Goal: Obtain resource: Download file/media

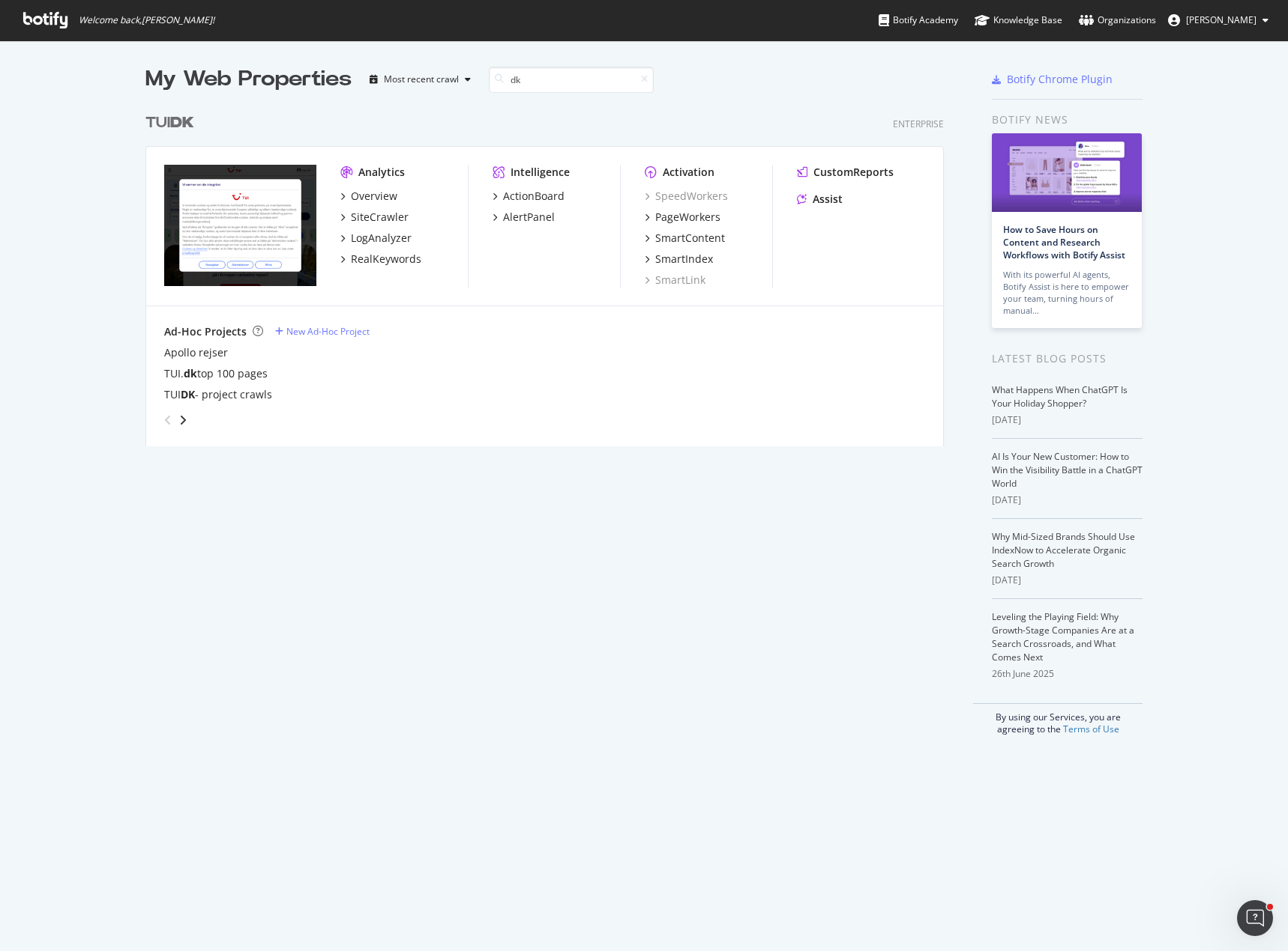
scroll to position [341, 799]
type input "dk"
click at [388, 219] on div "SiteCrawler" at bounding box center [379, 217] width 57 height 15
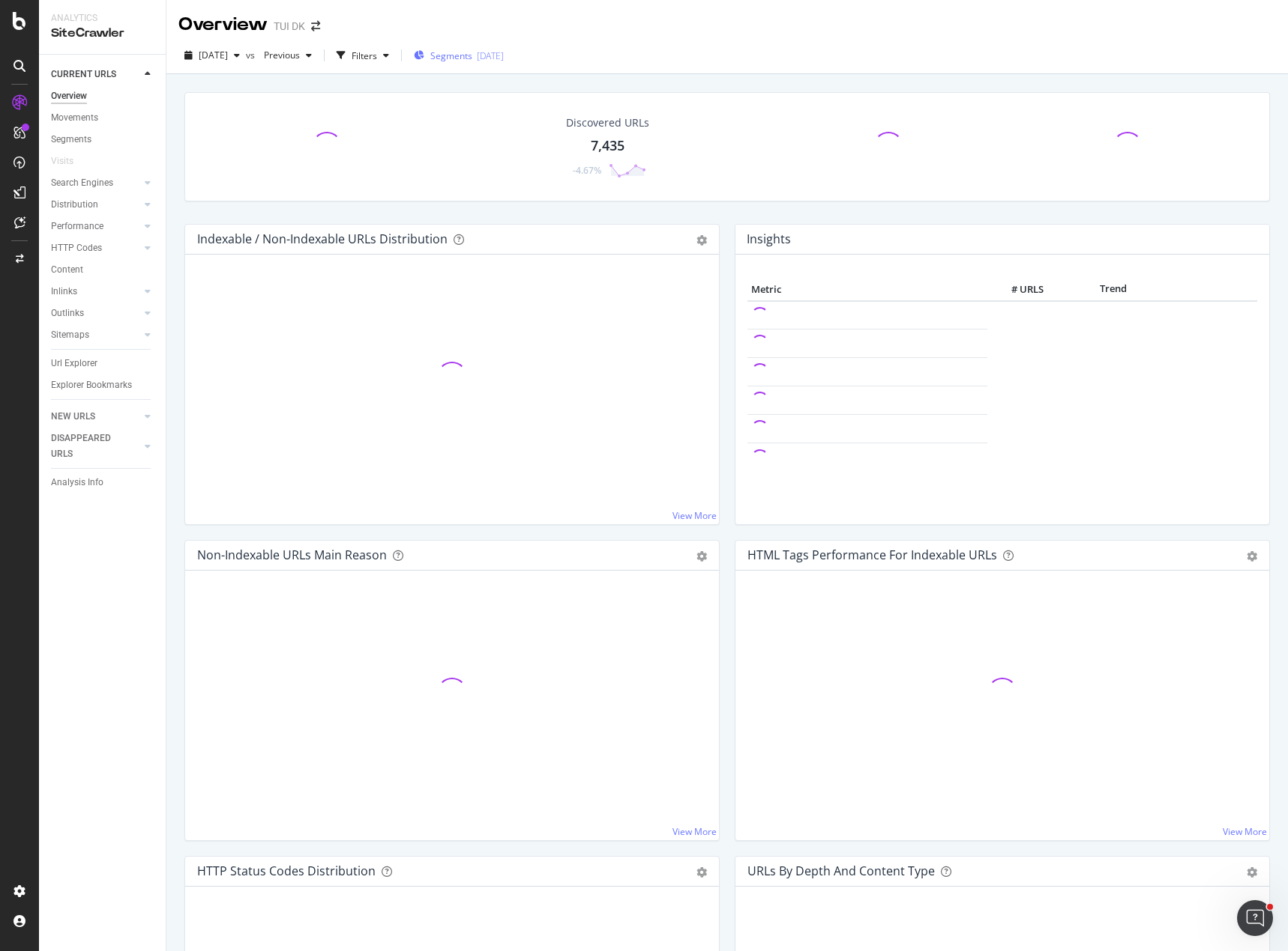
click at [468, 56] on span "Segments" at bounding box center [451, 56] width 42 height 13
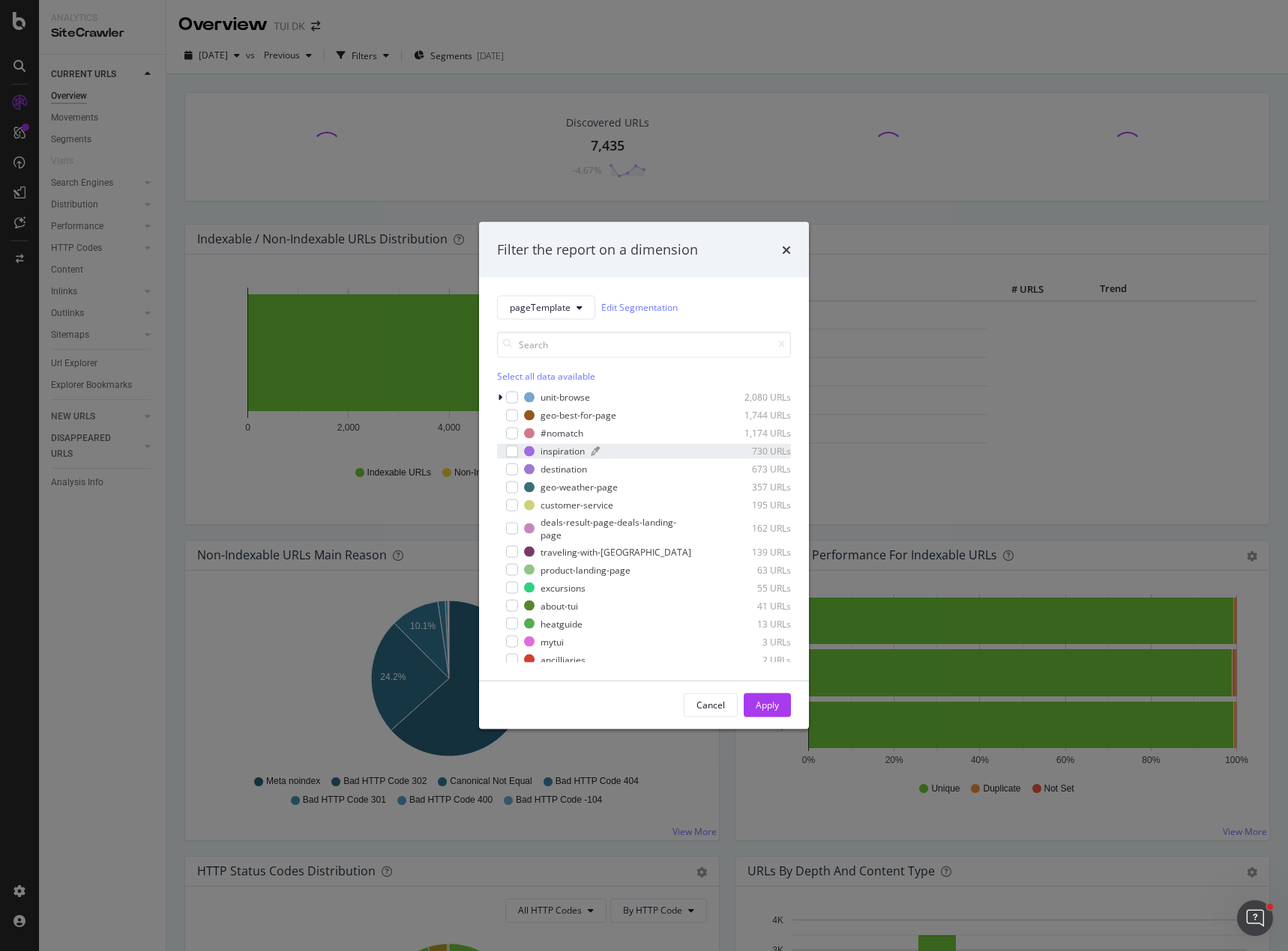
click at [578, 450] on div "inspiration" at bounding box center [562, 452] width 44 height 13
click at [768, 705] on div "Apply" at bounding box center [767, 706] width 24 height 13
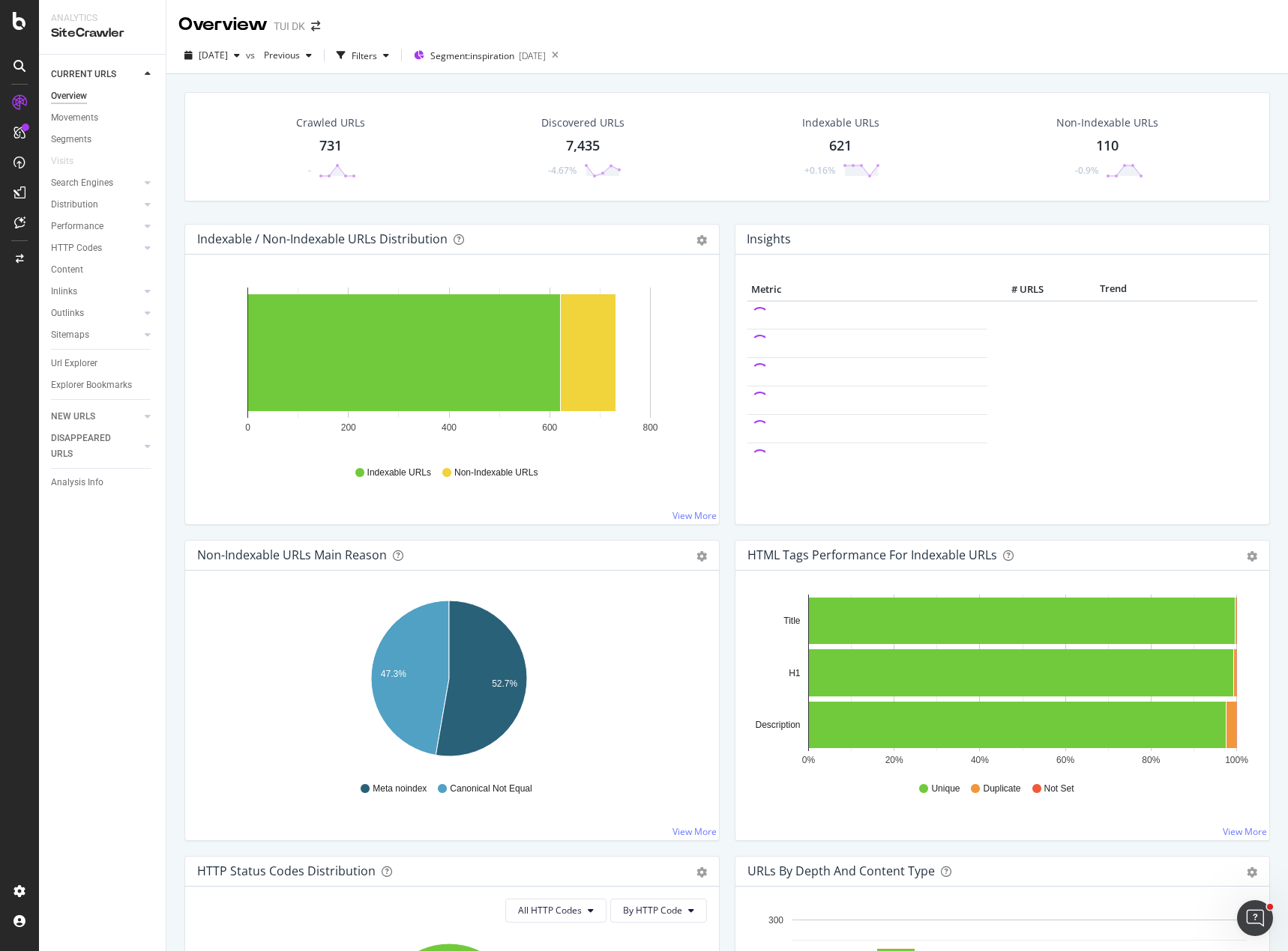
click at [330, 146] on div "731" at bounding box center [331, 146] width 23 height 20
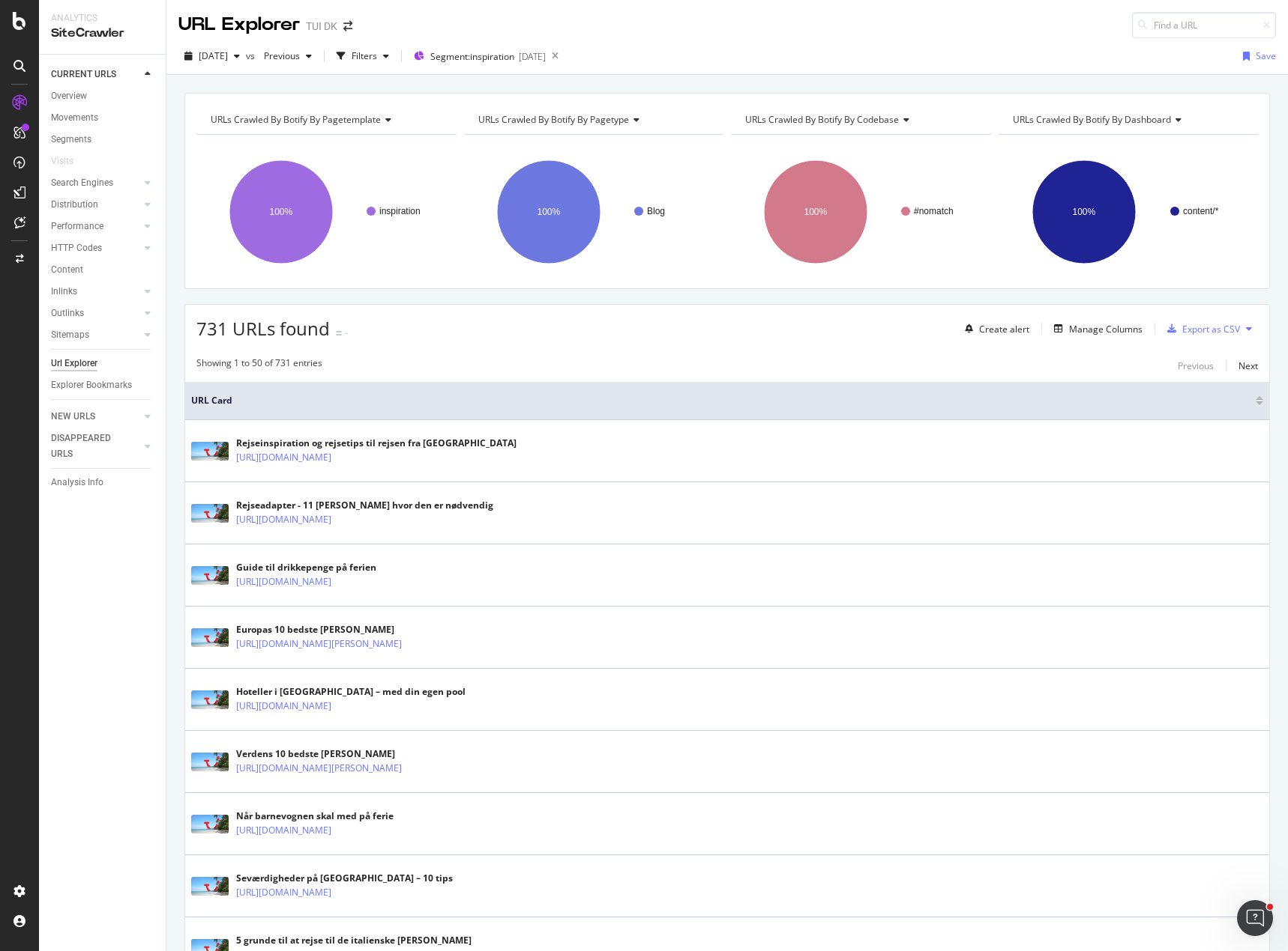
scroll to position [75, 0]
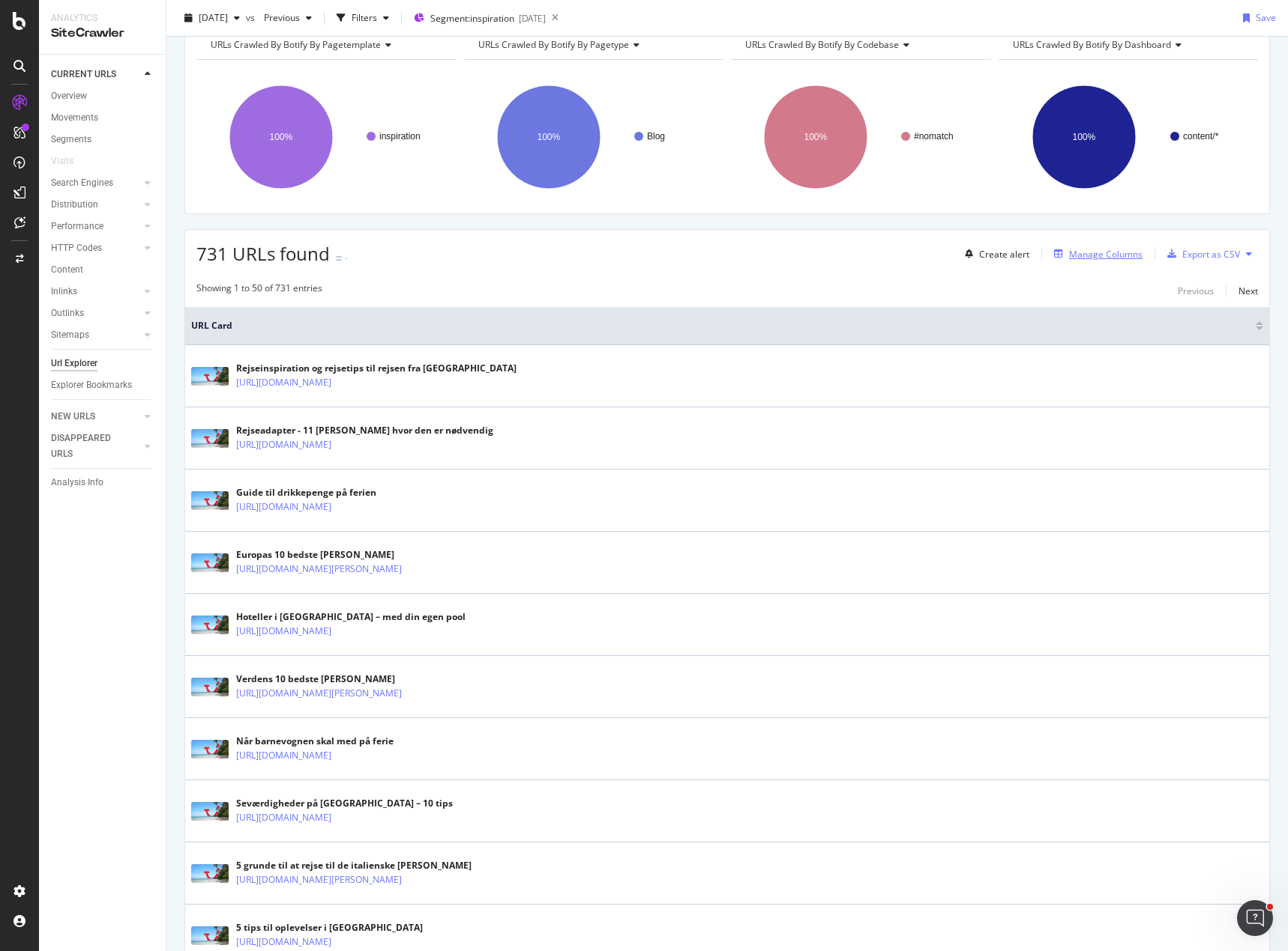
click at [1113, 254] on div "Manage Columns" at bounding box center [1106, 255] width 73 height 13
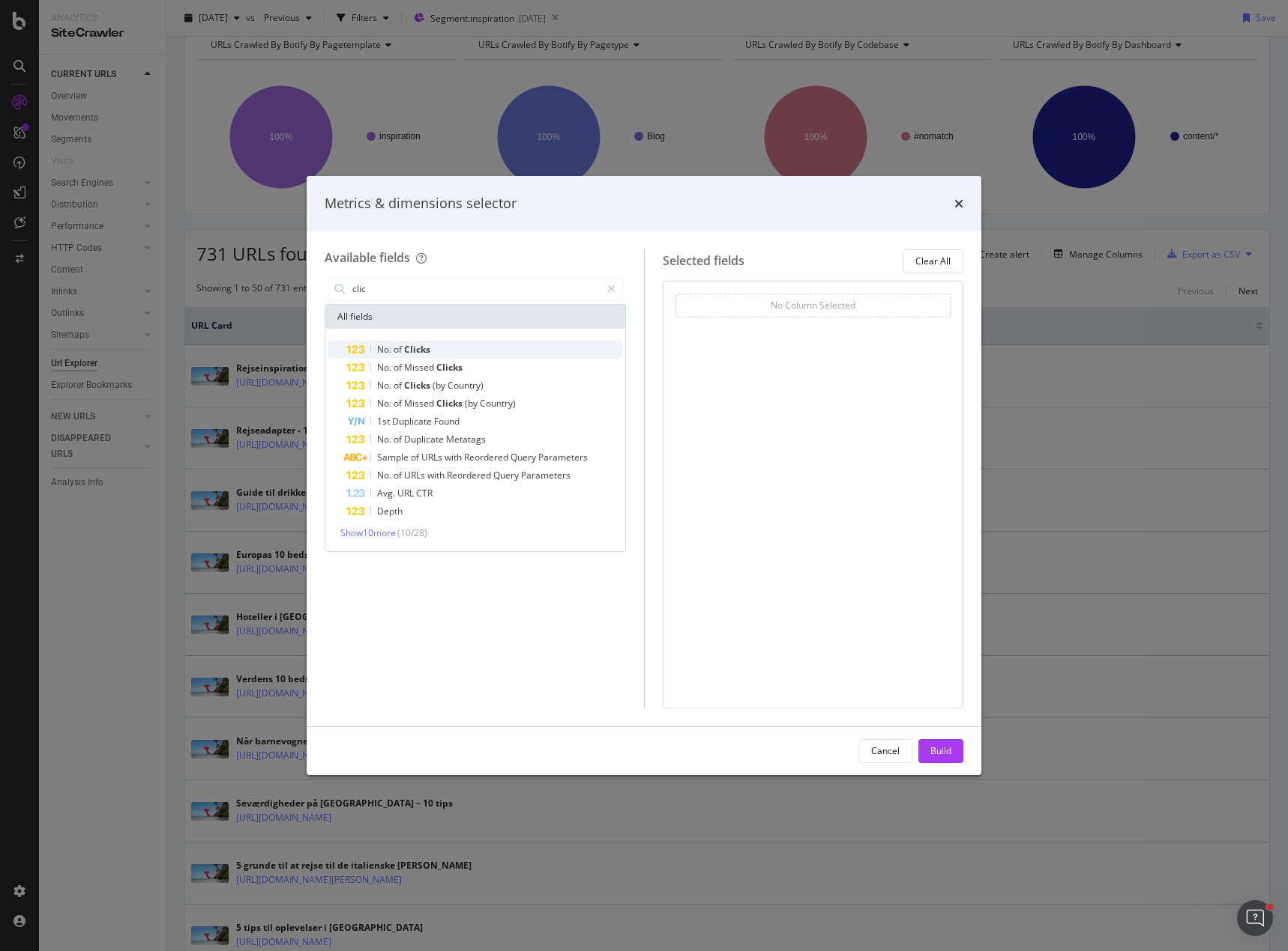
click at [480, 352] on div "No. of Clicks" at bounding box center [483, 350] width 275 height 18
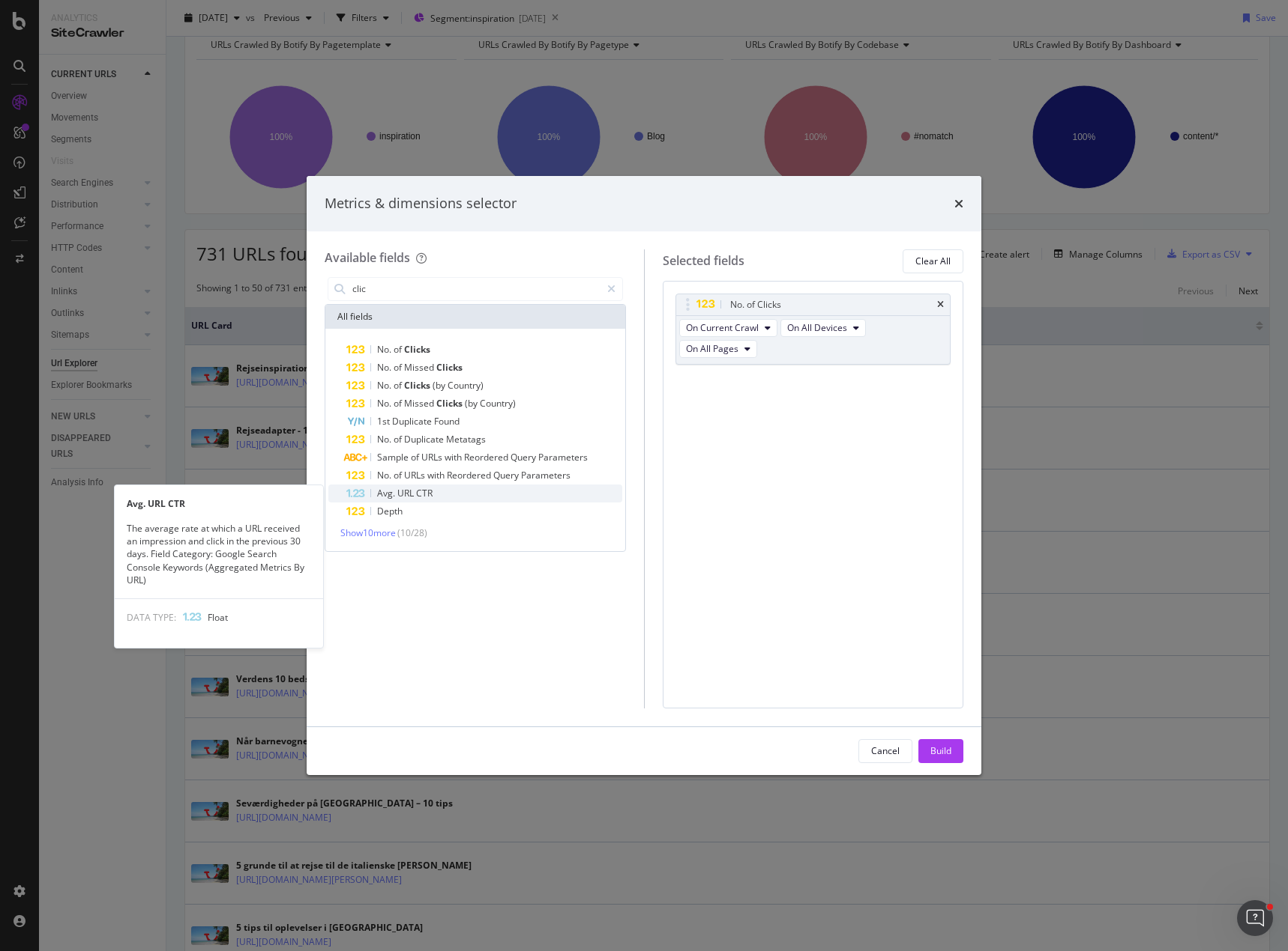
click at [432, 493] on div "Avg. URL CTR" at bounding box center [483, 493] width 275 height 18
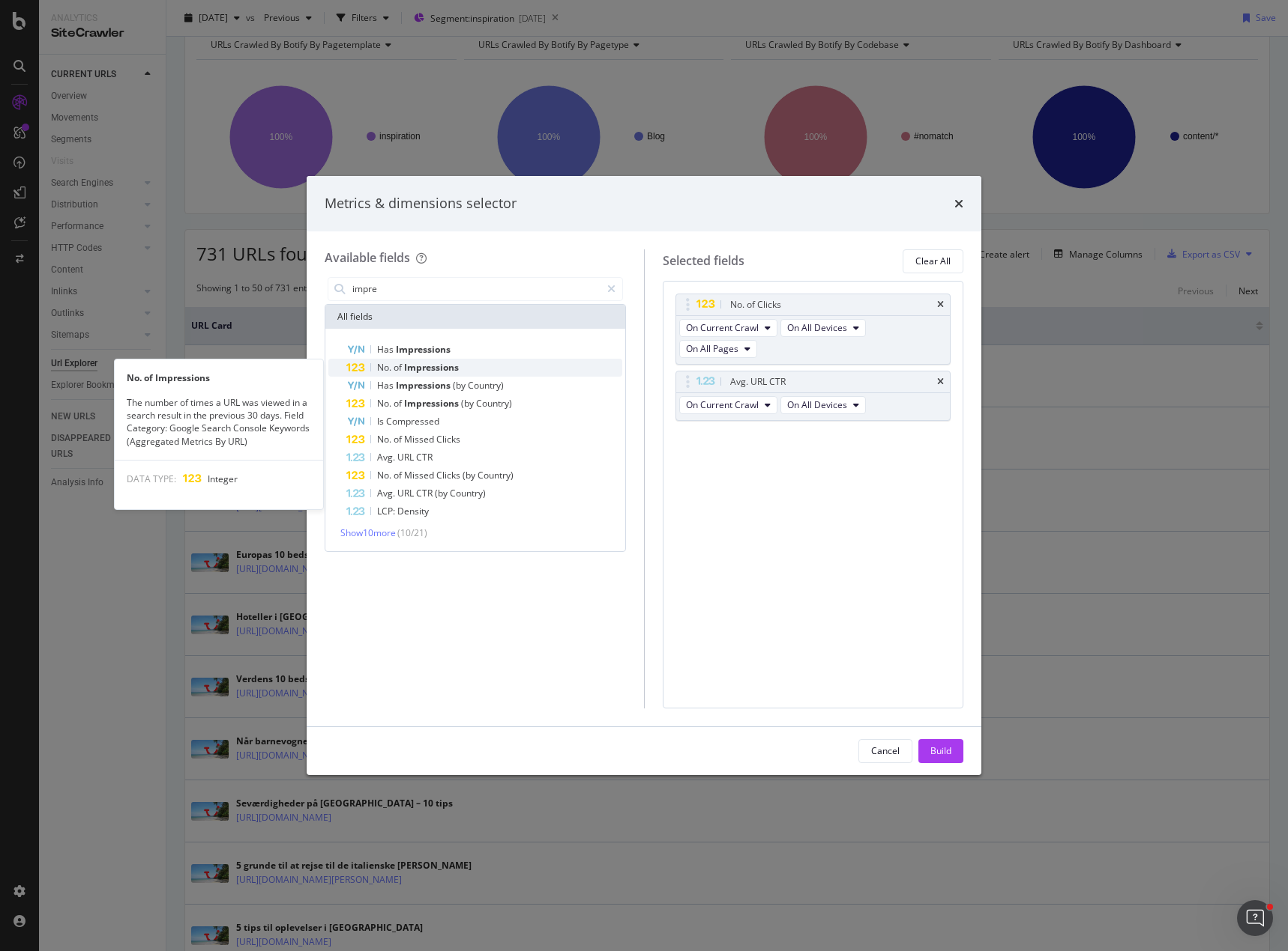
click at [424, 370] on span "Impressions" at bounding box center [432, 367] width 55 height 13
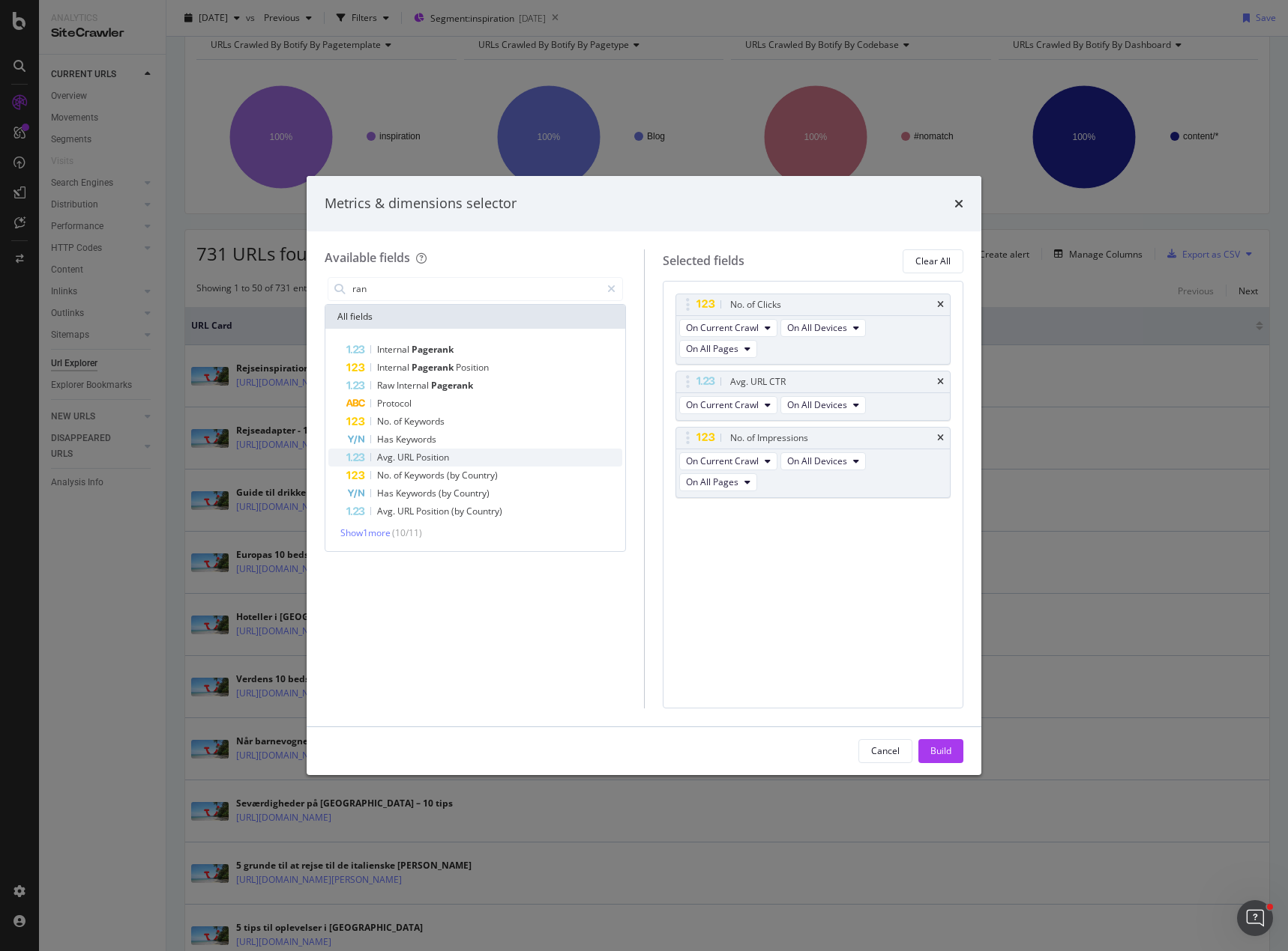
click at [433, 456] on span "Position" at bounding box center [432, 458] width 33 height 13
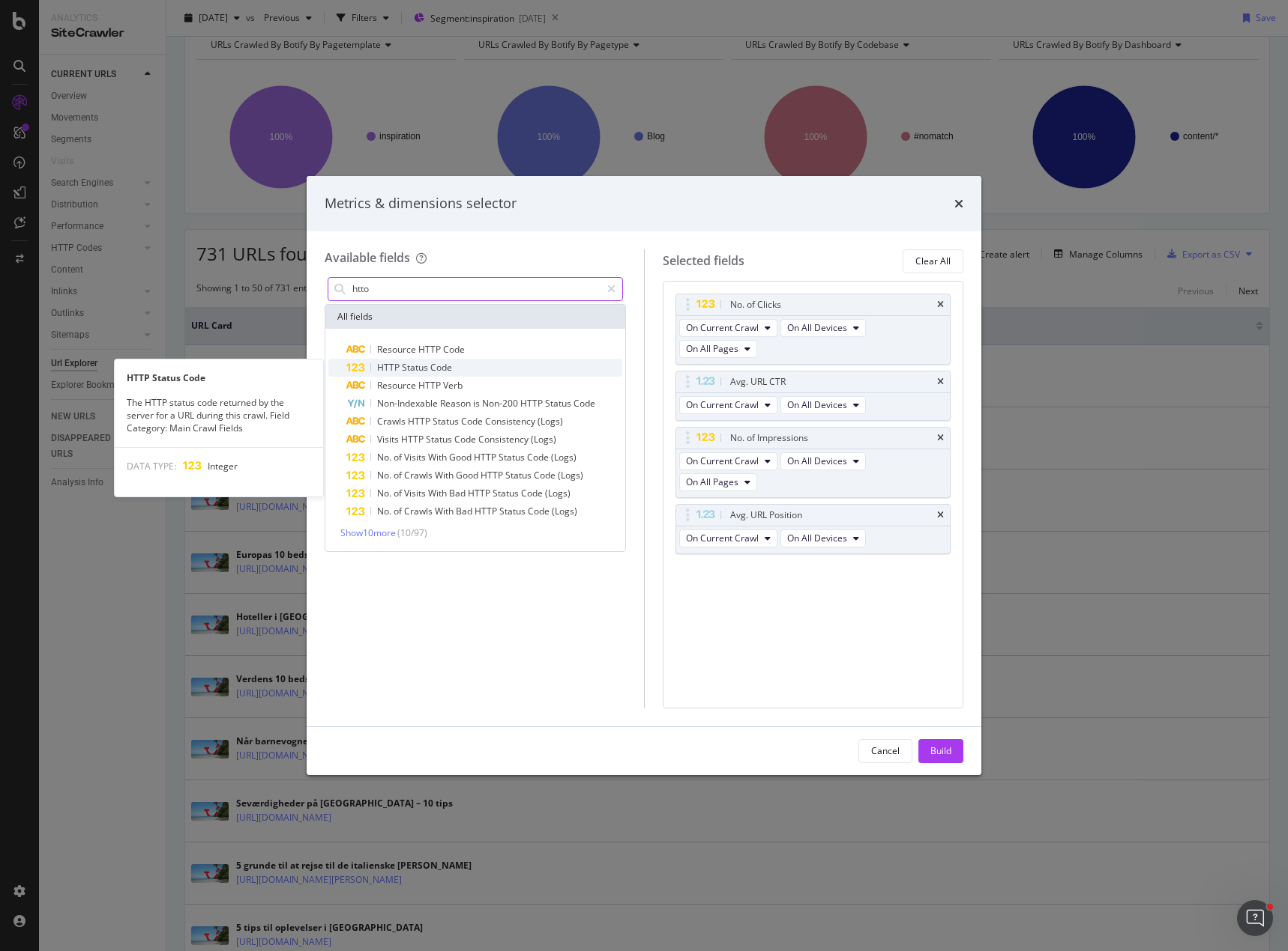
type input "htto"
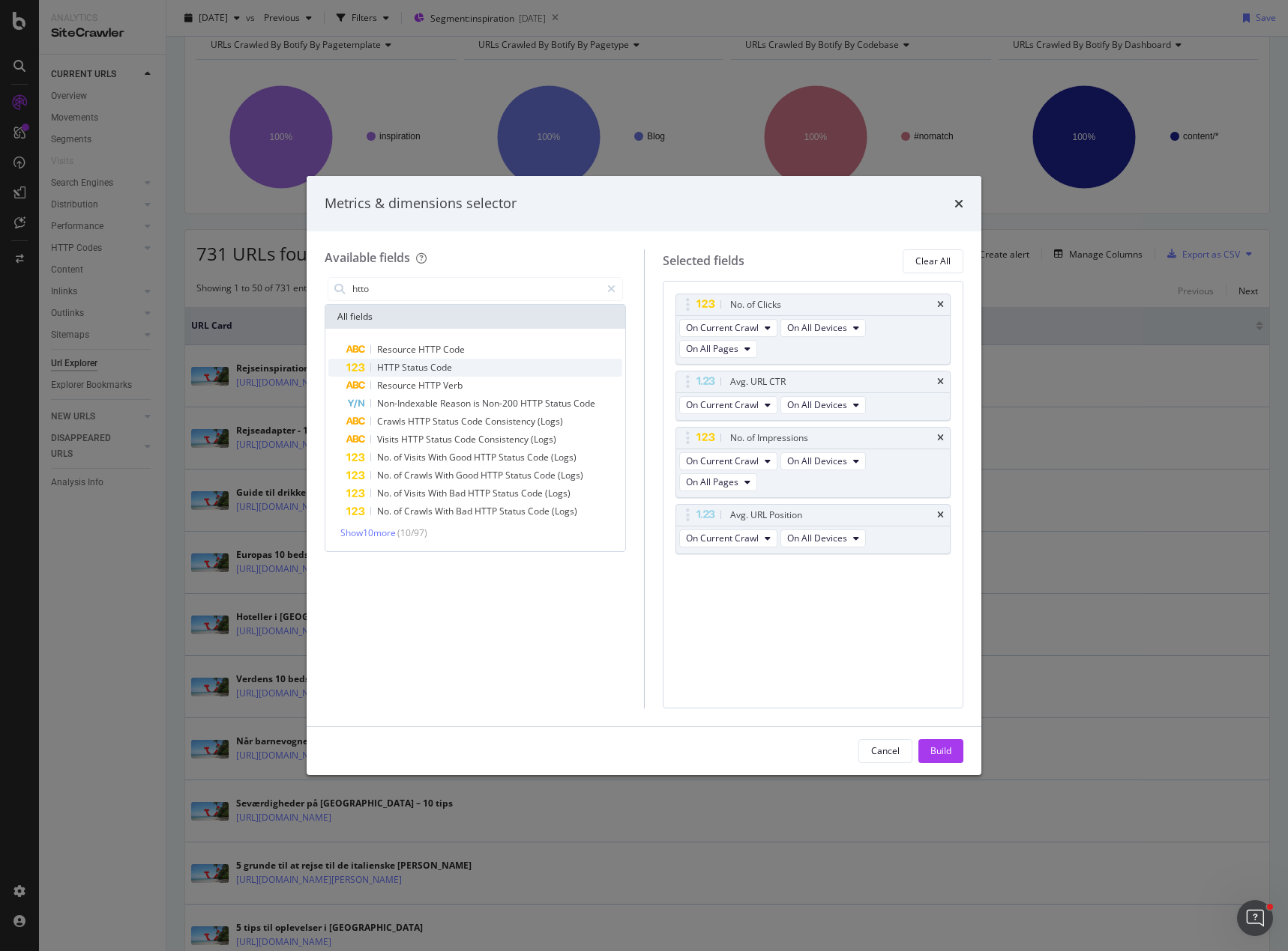
click at [390, 374] on div "HTTP Status Code" at bounding box center [483, 367] width 275 height 18
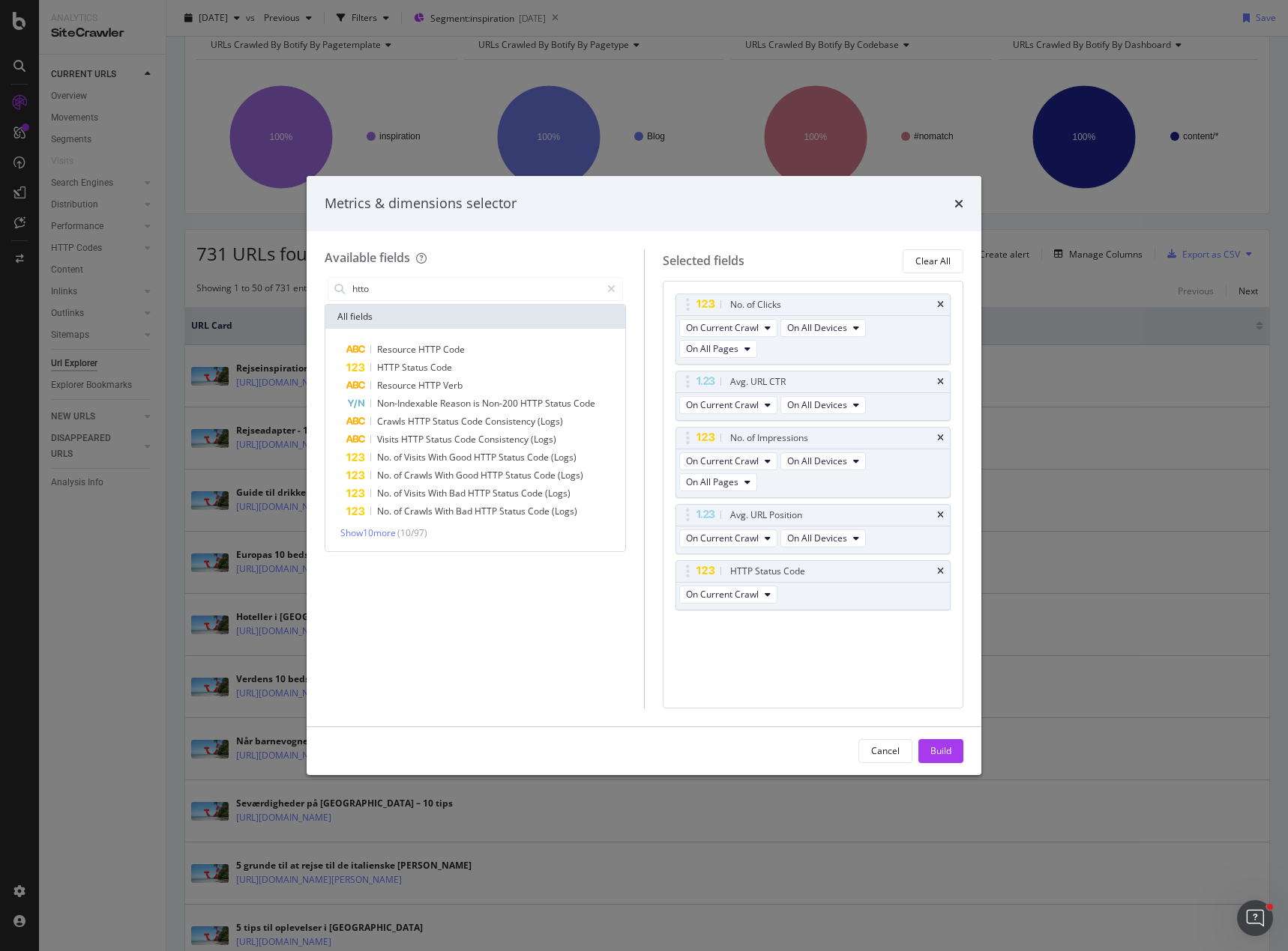
click at [945, 763] on div "Cancel Build" at bounding box center [643, 751] width 674 height 48
click at [940, 746] on div "Build" at bounding box center [940, 751] width 21 height 13
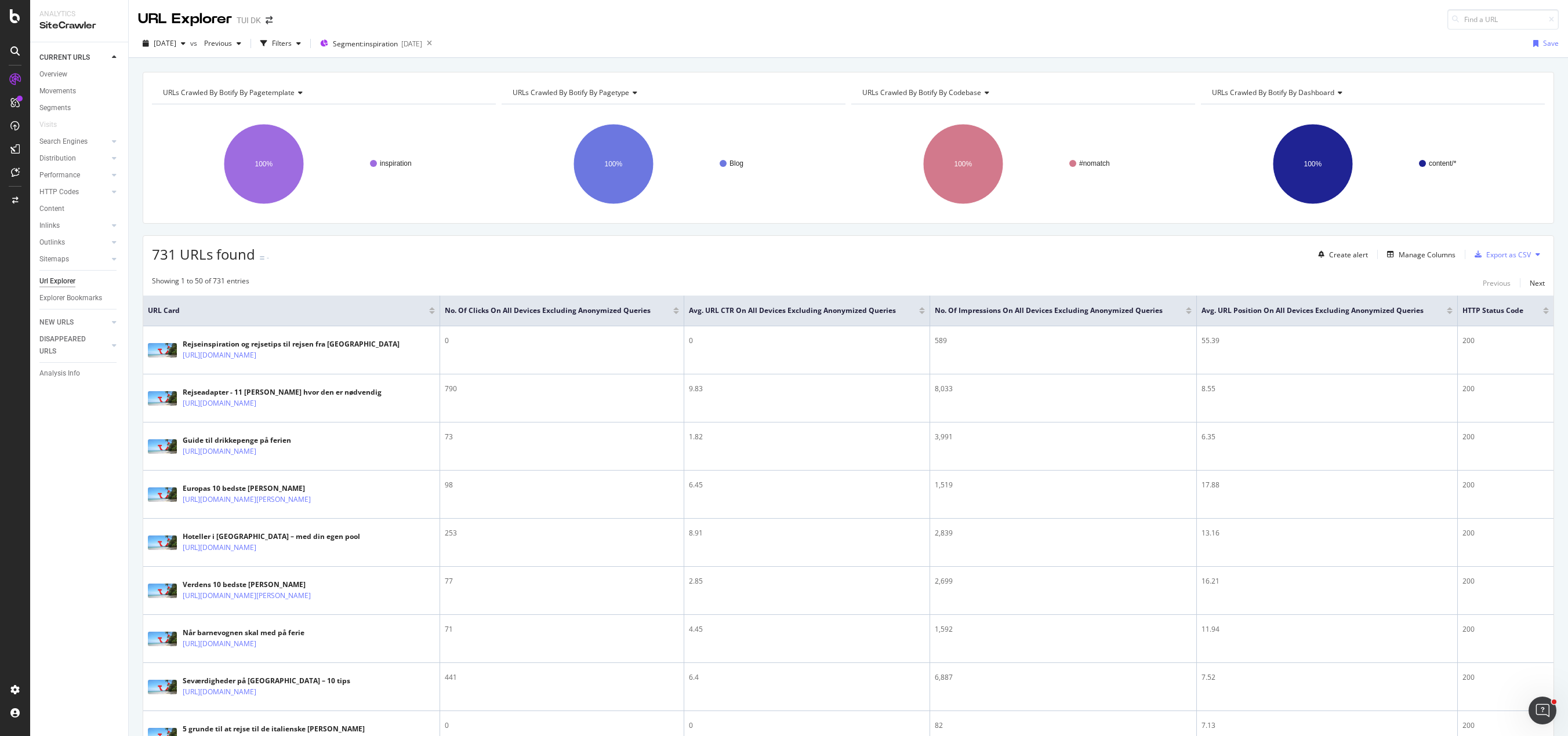
click at [525, 64] on div "URLs Crawled By Botify By pagetemplate Chart (by Value) Table Expand Export as …" at bounding box center [848, 72] width 1439 height 28
click at [996, 256] on div "Export as CSV" at bounding box center [1508, 255] width 44 height 10
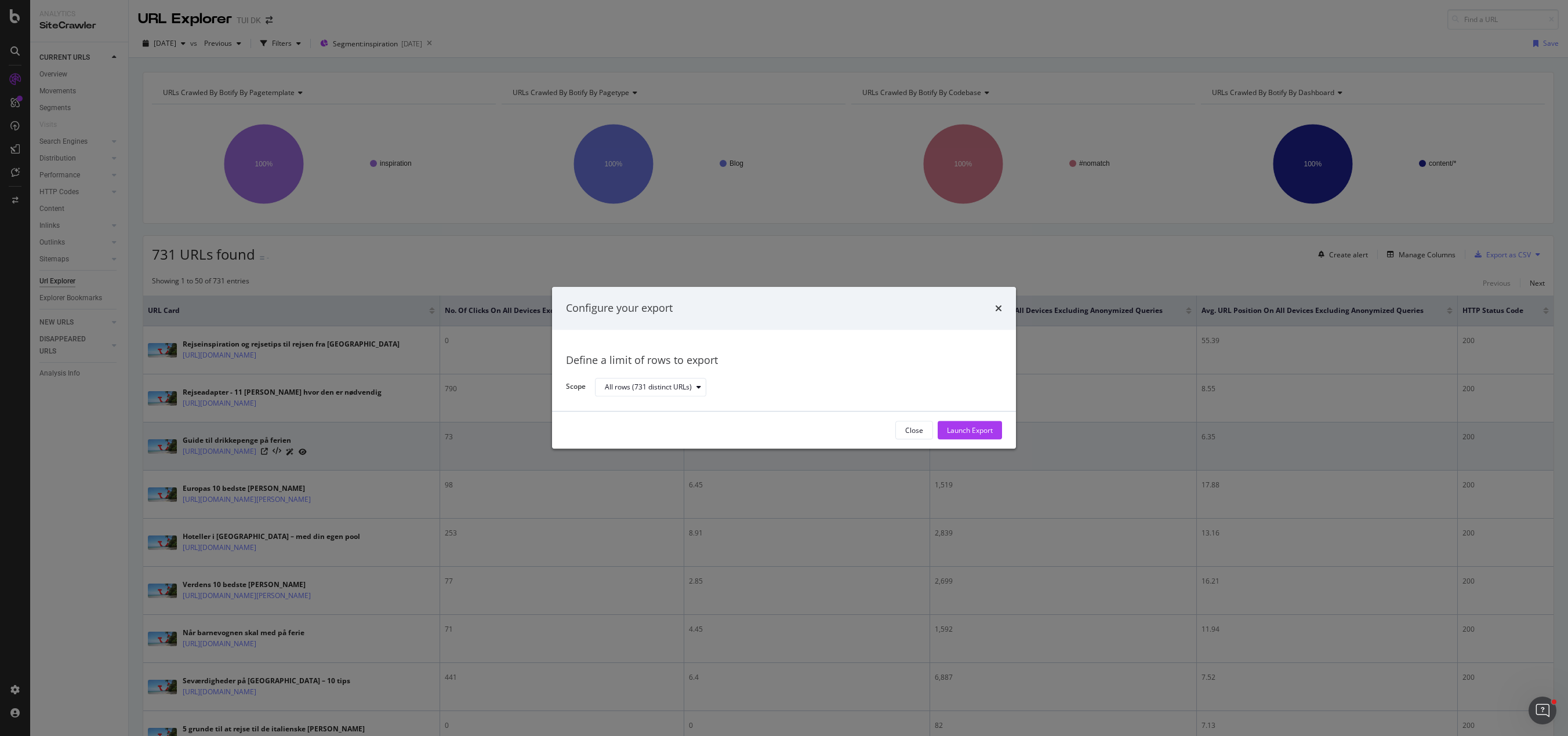
click at [973, 428] on div "Launch Export" at bounding box center [969, 431] width 46 height 10
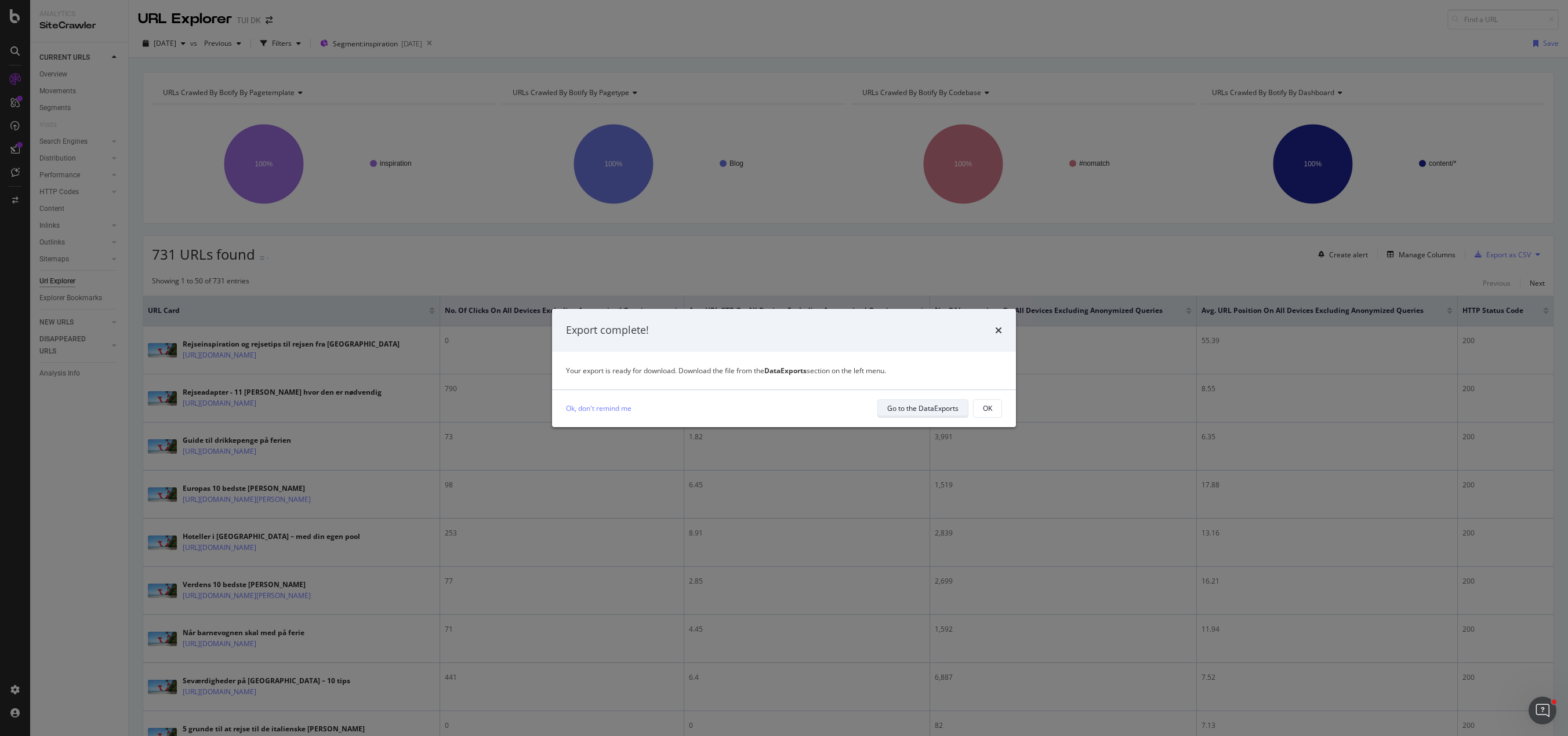
click at [951, 404] on div "Go to the DataExports" at bounding box center [923, 409] width 71 height 10
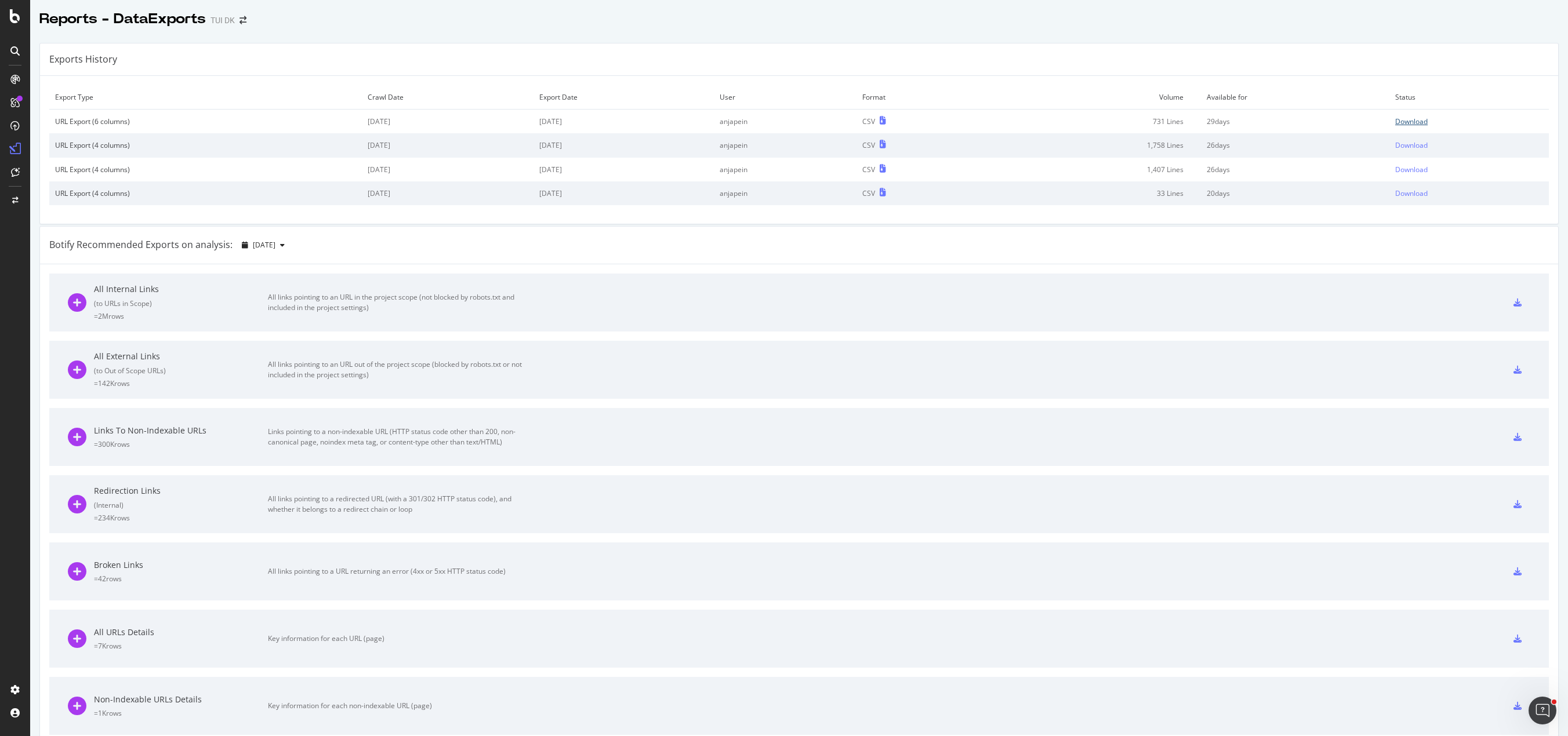
click at [996, 124] on div "Download" at bounding box center [1411, 121] width 33 height 10
